Goal: Information Seeking & Learning: Learn about a topic

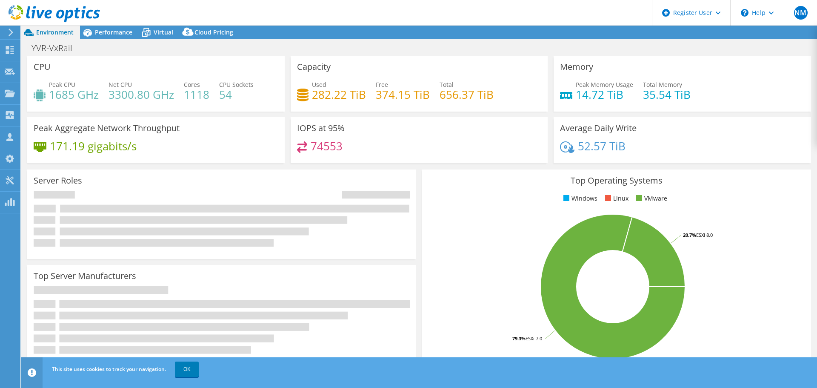
select select "USD"
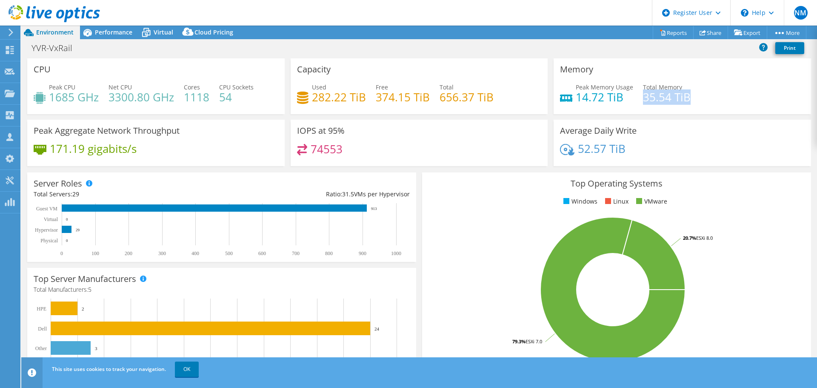
drag, startPoint x: 639, startPoint y: 100, endPoint x: 695, endPoint y: 101, distance: 55.7
click at [695, 101] on div "Peak Memory Usage 14.72 TiB Total Memory 35.54 TiB" at bounding box center [682, 97] width 245 height 28
drag, startPoint x: 183, startPoint y: 86, endPoint x: 250, endPoint y: 95, distance: 67.5
click at [250, 95] on div "Peak CPU 1685 GHz Net CPU 3300.80 GHz Cores 1118 CPU Sockets 54" at bounding box center [156, 97] width 245 height 28
click at [104, 31] on span "Performance" at bounding box center [113, 32] width 37 height 8
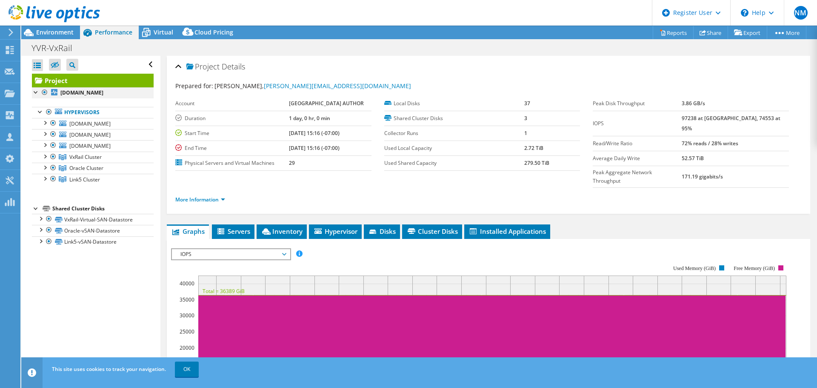
click at [37, 92] on div at bounding box center [36, 91] width 9 height 9
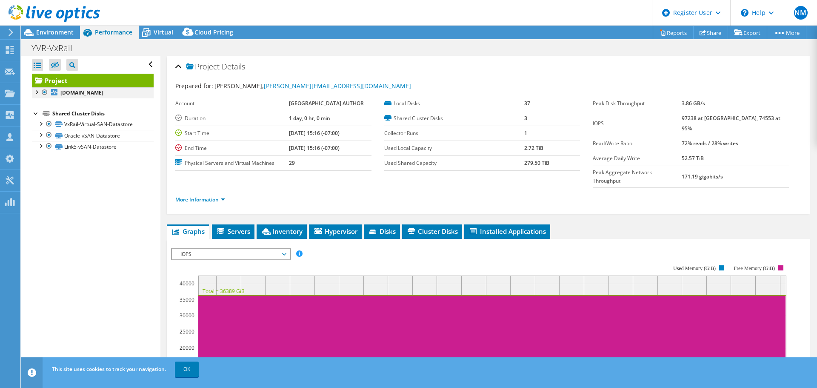
click at [37, 92] on div at bounding box center [36, 91] width 9 height 9
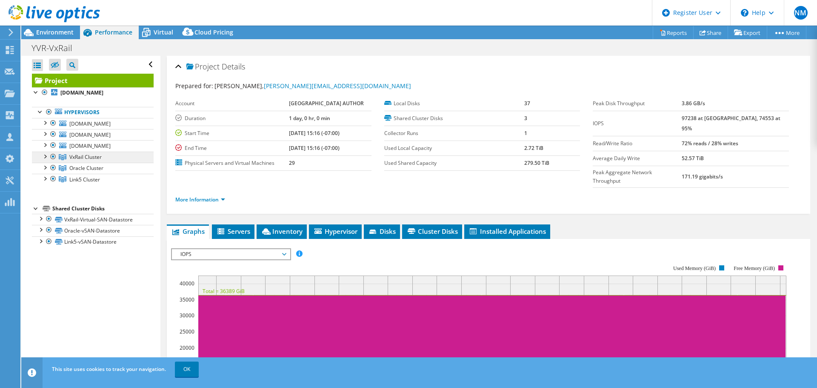
click at [86, 158] on span "VxRail Cluster" at bounding box center [85, 156] width 32 height 7
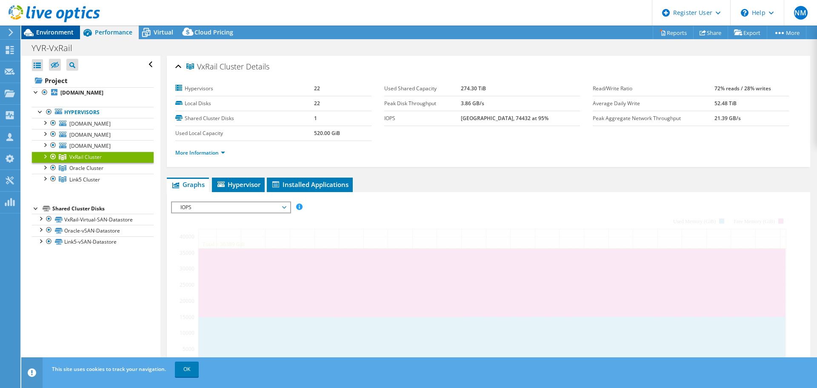
click at [47, 31] on span "Environment" at bounding box center [54, 32] width 37 height 8
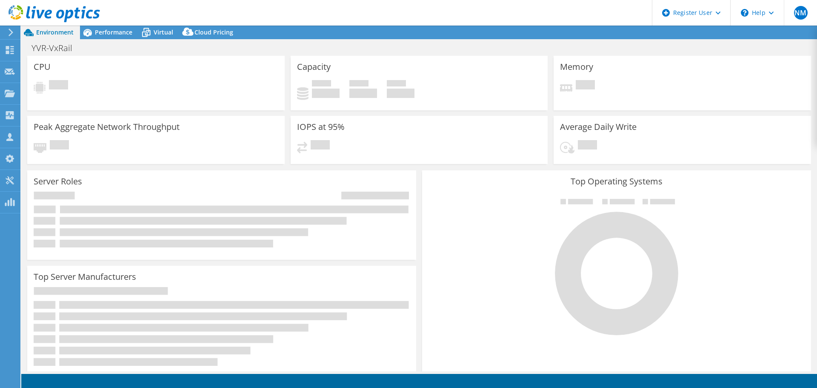
select select "USD"
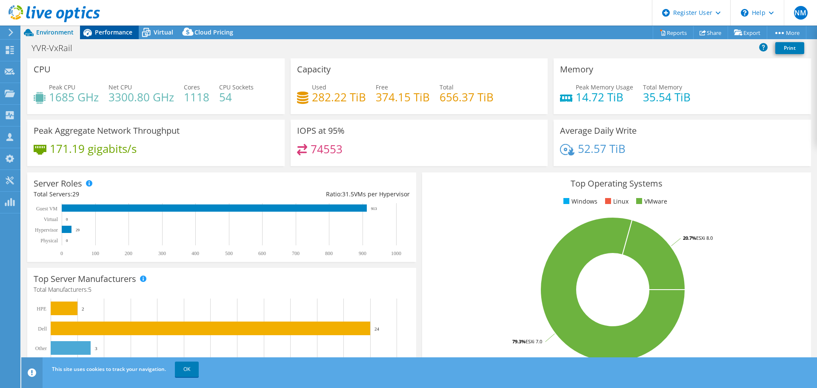
click at [106, 34] on span "Performance" at bounding box center [113, 32] width 37 height 8
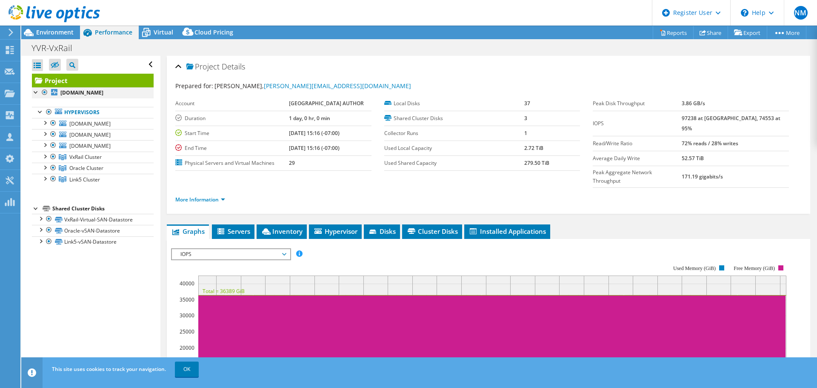
click at [36, 91] on div at bounding box center [36, 91] width 9 height 9
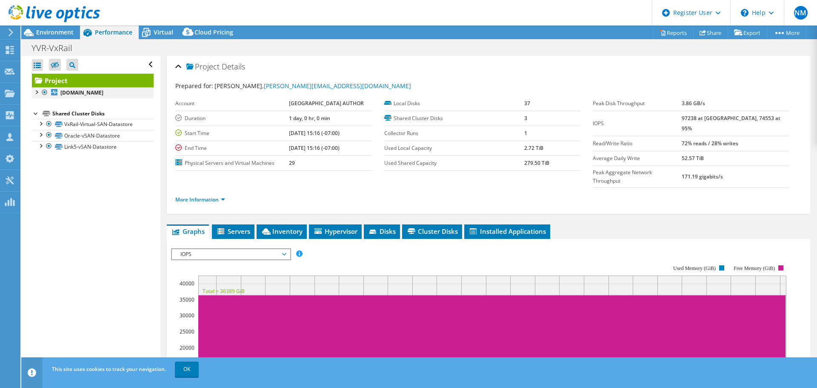
click at [37, 93] on div at bounding box center [36, 91] width 9 height 9
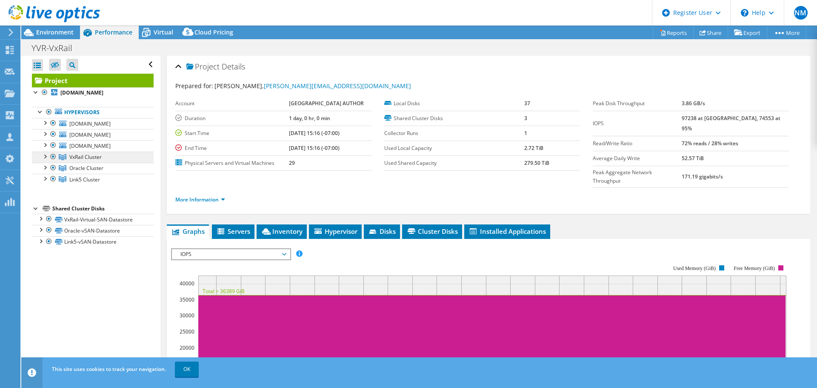
click at [86, 159] on span "VxRail Cluster" at bounding box center [85, 156] width 32 height 7
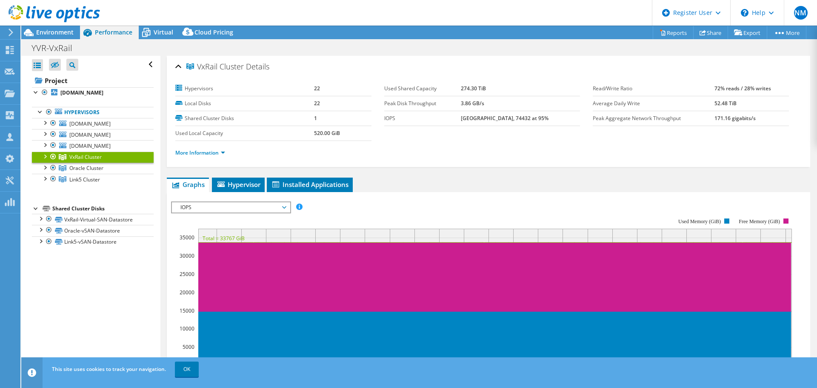
click at [211, 205] on span "IOPS" at bounding box center [230, 207] width 109 height 10
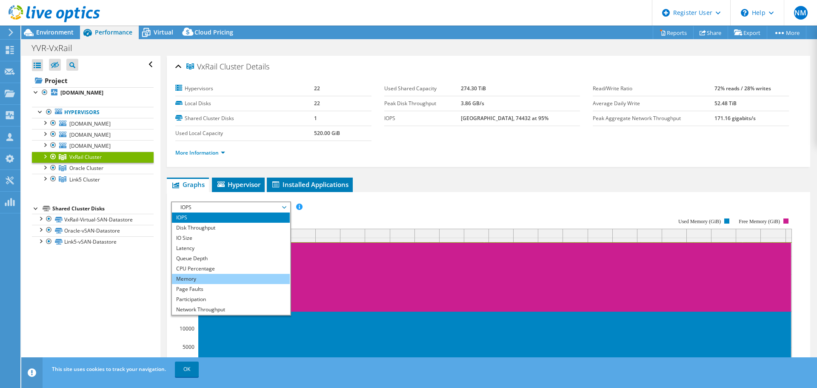
click at [202, 277] on li "Memory" at bounding box center [231, 279] width 118 height 10
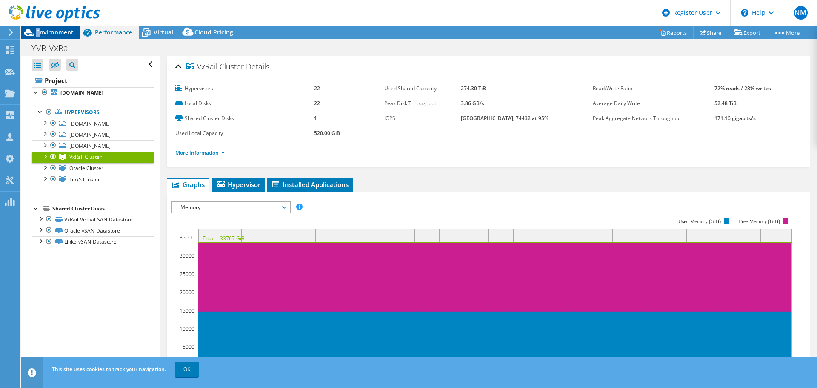
click at [38, 32] on span "Environment" at bounding box center [54, 32] width 37 height 8
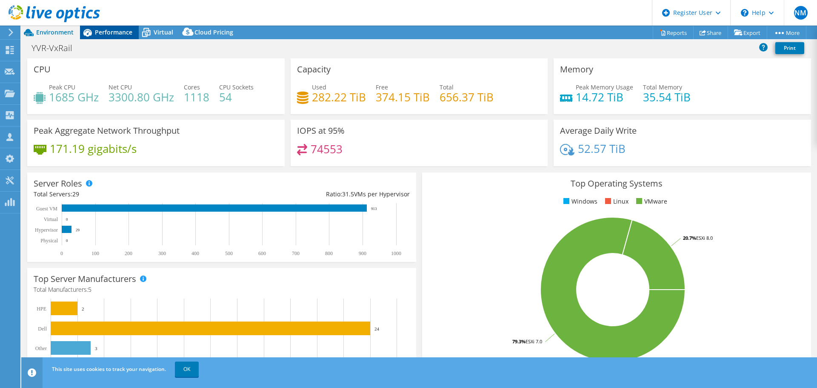
click at [113, 30] on span "Performance" at bounding box center [113, 32] width 37 height 8
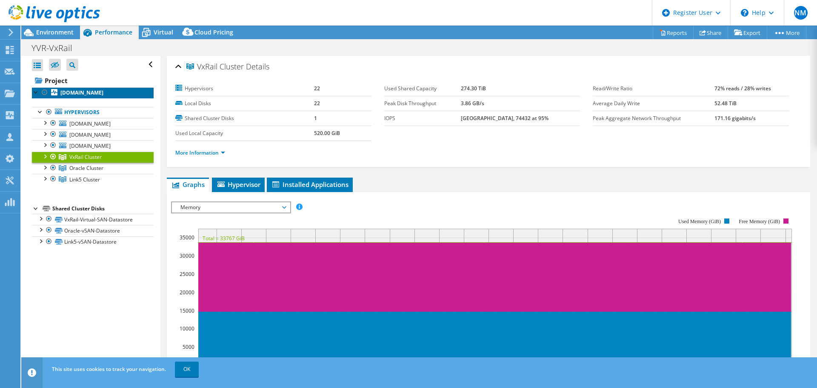
click at [87, 94] on b "[DOMAIN_NAME]" at bounding box center [81, 92] width 43 height 7
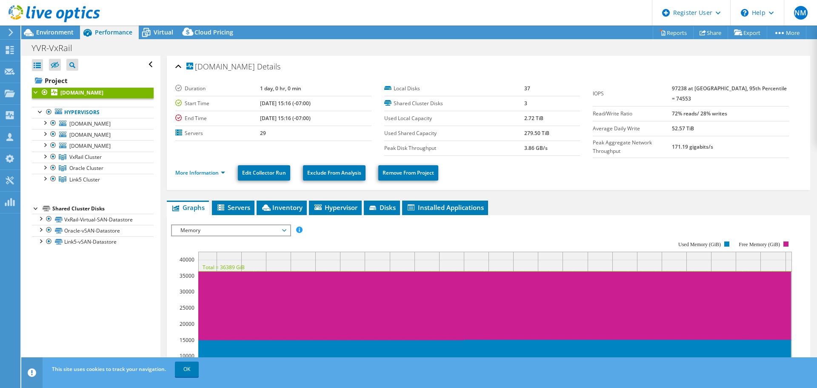
click at [34, 90] on div at bounding box center [36, 91] width 9 height 9
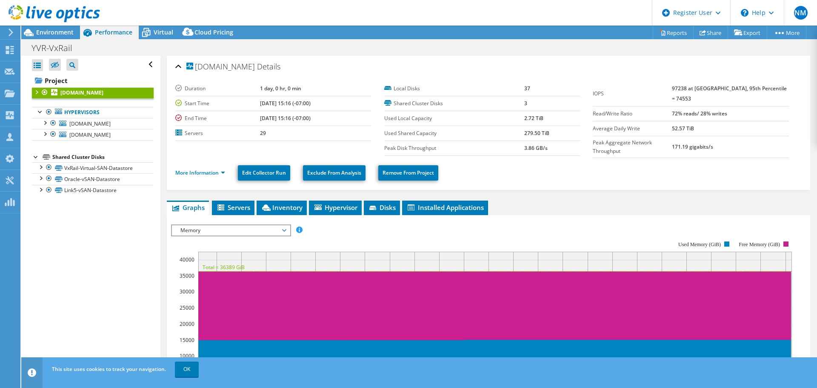
click at [35, 91] on div at bounding box center [36, 91] width 9 height 9
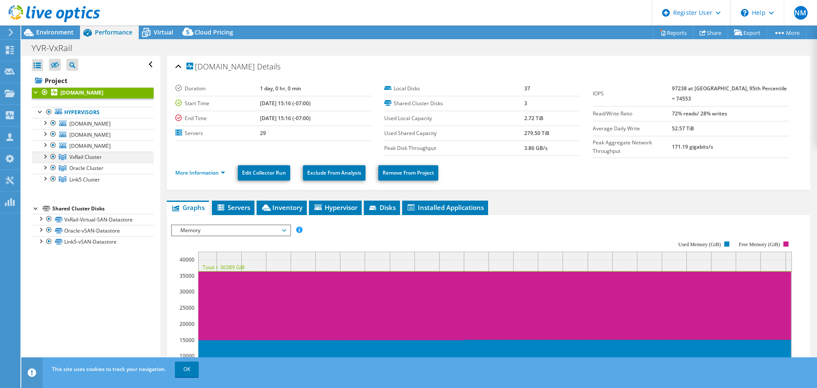
click at [44, 157] on div at bounding box center [44, 155] width 9 height 9
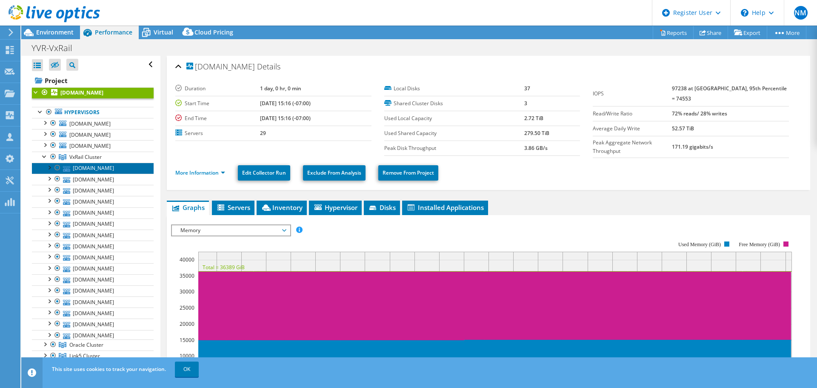
click at [81, 168] on link "[DOMAIN_NAME]" at bounding box center [93, 168] width 122 height 11
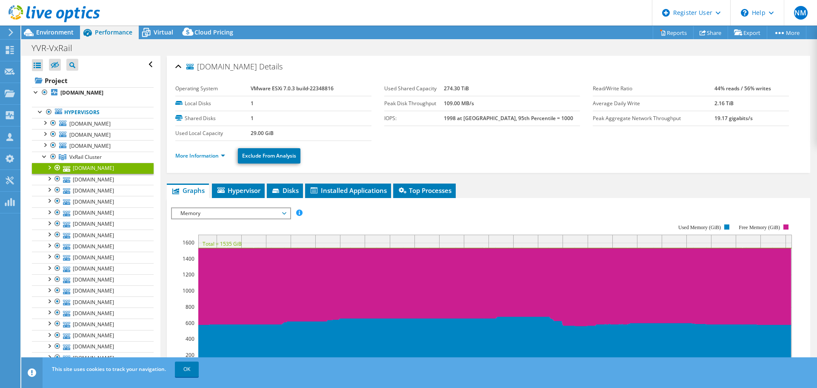
click at [228, 214] on span "Memory" at bounding box center [230, 213] width 109 height 10
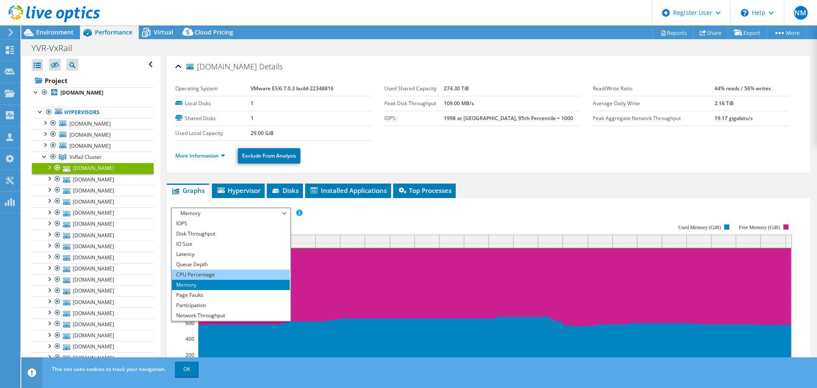
click at [219, 276] on li "CPU Percentage" at bounding box center [231, 274] width 118 height 10
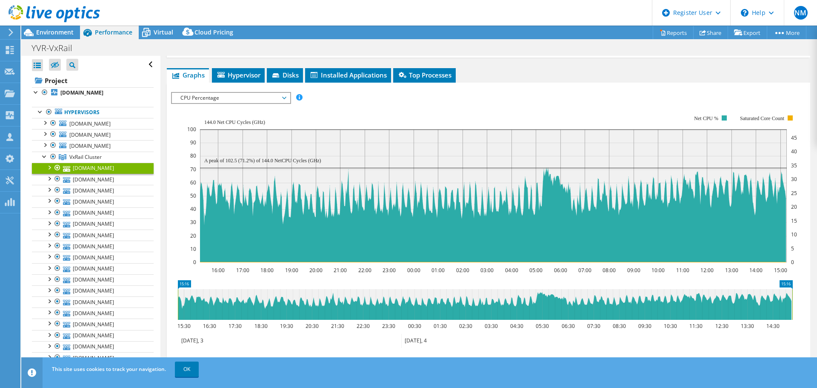
scroll to position [128, 0]
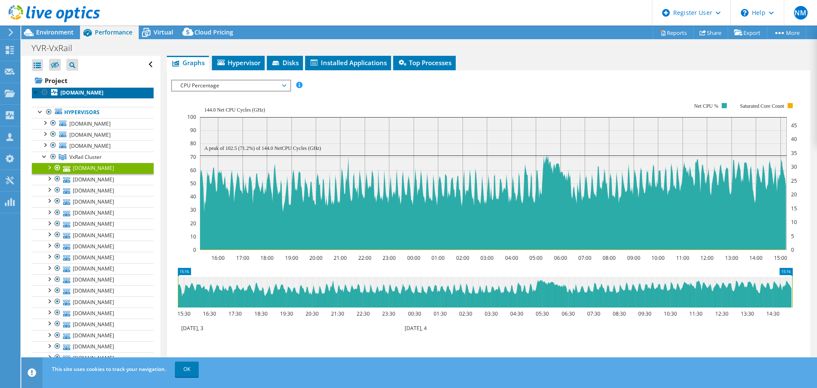
click at [80, 94] on b "[DOMAIN_NAME]" at bounding box center [81, 92] width 43 height 7
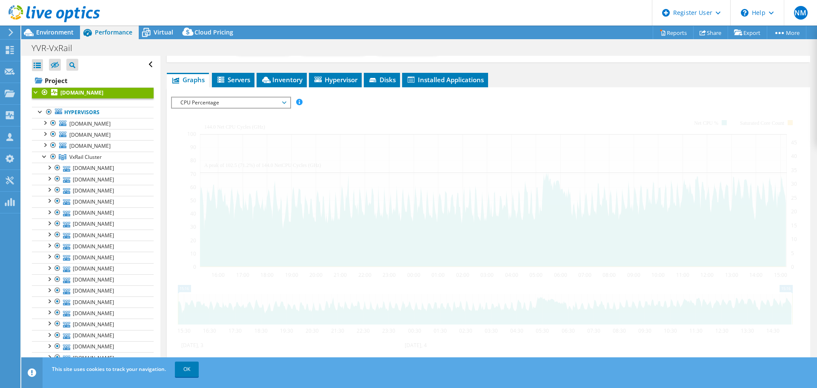
scroll to position [143, 0]
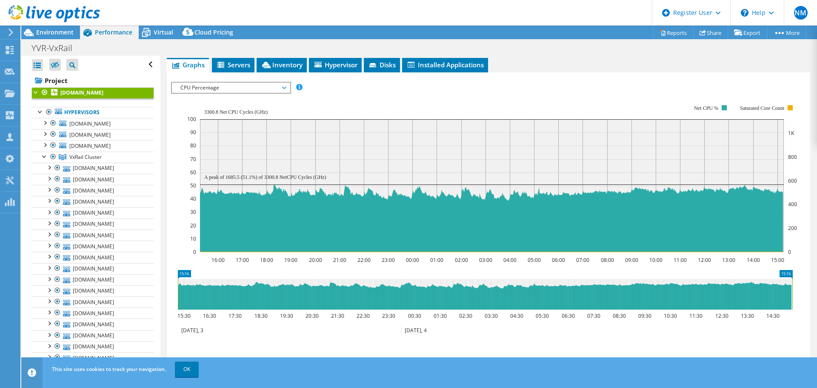
click at [201, 169] on rect at bounding box center [492, 185] width 584 height 133
click at [206, 171] on rect at bounding box center [492, 185] width 584 height 133
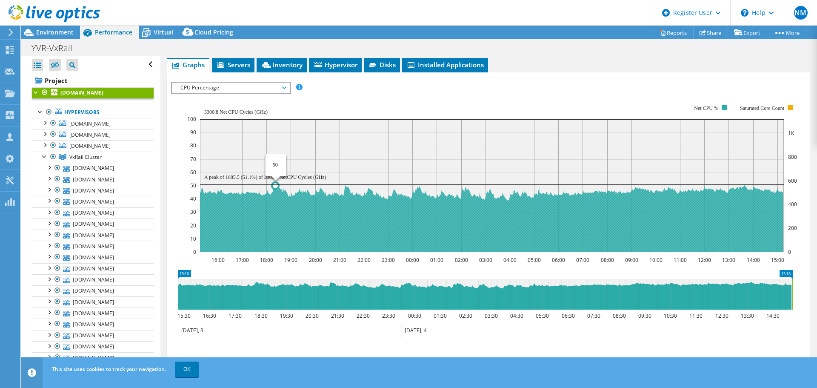
click at [275, 184] on icon at bounding box center [491, 218] width 584 height 68
click at [296, 163] on rect at bounding box center [492, 185] width 584 height 133
click at [227, 153] on rect at bounding box center [492, 185] width 584 height 133
click at [201, 165] on rect at bounding box center [492, 185] width 584 height 133
click at [244, 166] on rect at bounding box center [492, 185] width 584 height 133
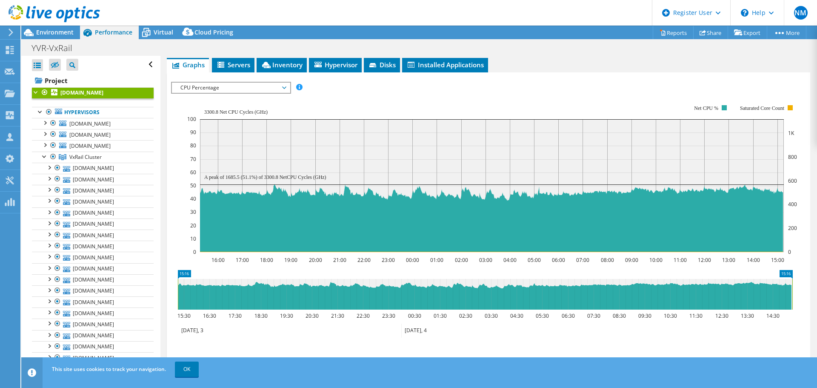
click at [186, 177] on icon "16:00 17:00 18:00 19:00 20:00 21:00 22:00 23:00 00:00 01:00 02:00 03:00 04:00 0…" at bounding box center [485, 178] width 628 height 170
click at [199, 170] on rect at bounding box center [492, 178] width 610 height 170
click at [213, 169] on rect at bounding box center [492, 185] width 584 height 133
click at [216, 169] on rect at bounding box center [492, 185] width 584 height 133
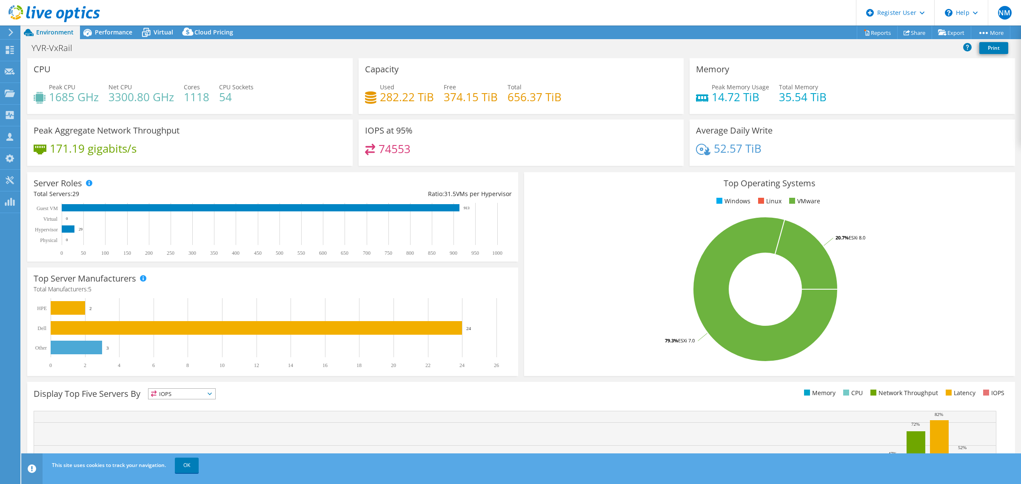
select select "USD"
